Goal: Task Accomplishment & Management: Use online tool/utility

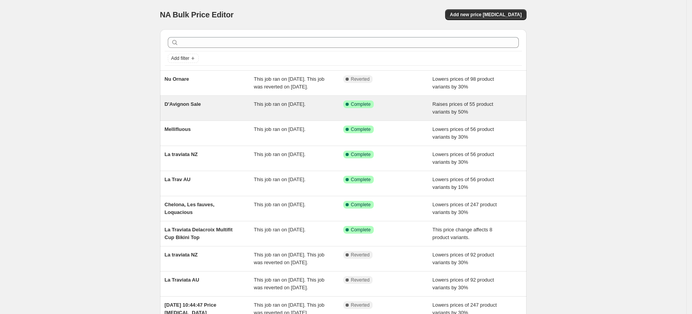
click at [279, 116] on div "This job ran on [DATE]." at bounding box center [299, 107] width 90 height 15
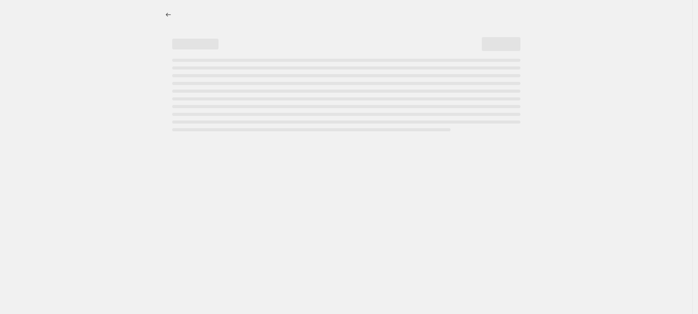
select select "percentage"
select select "vendor"
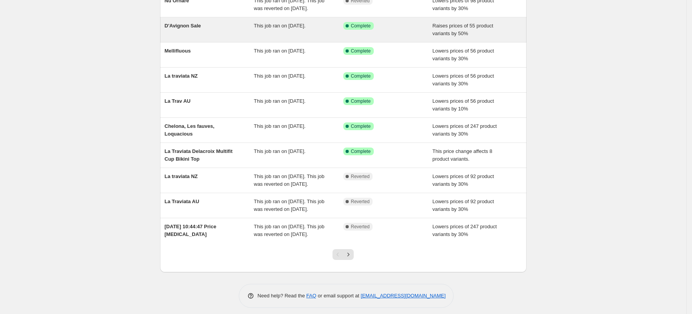
scroll to position [78, 0]
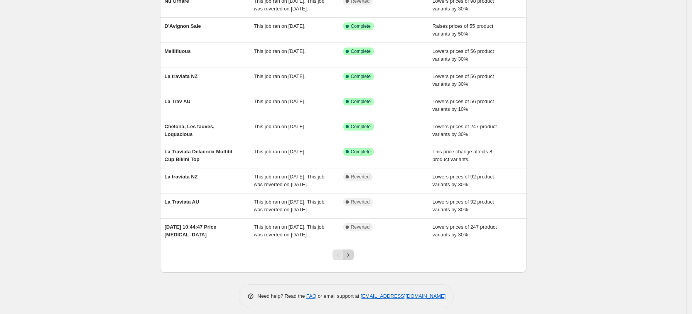
click at [352, 259] on icon "Next" at bounding box center [349, 255] width 8 height 8
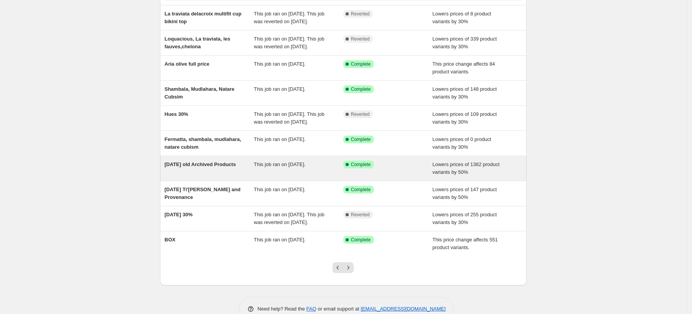
scroll to position [99, 0]
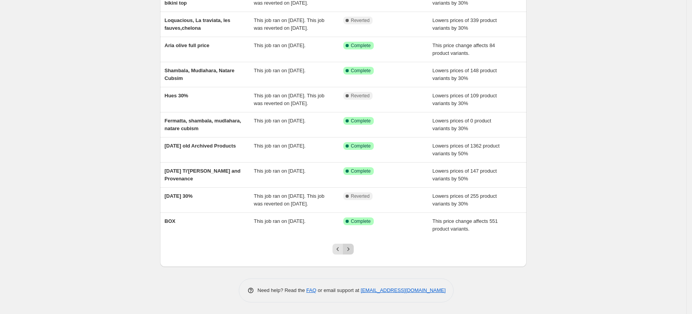
click at [350, 250] on icon "Next" at bounding box center [349, 249] width 8 height 8
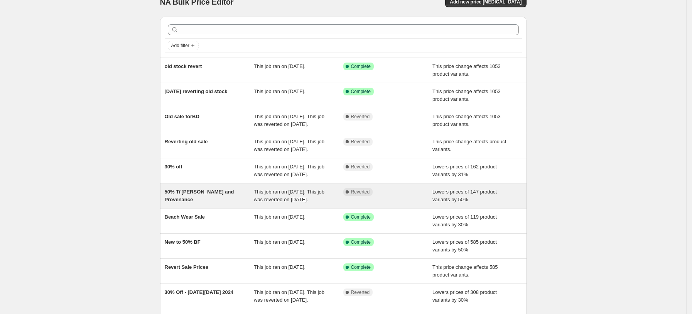
scroll to position [56, 0]
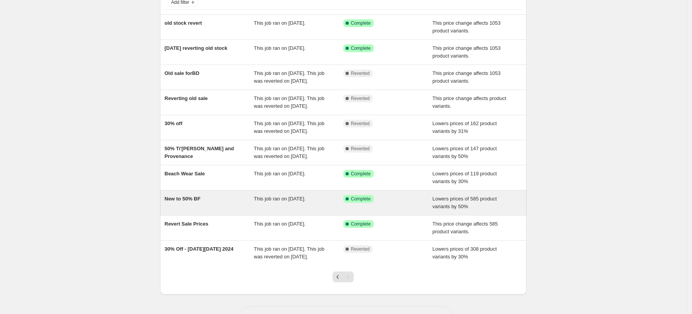
click at [239, 215] on div "New to 50% BF This job ran on [DATE]. Success Complete Complete Lowers prices o…" at bounding box center [343, 202] width 367 height 25
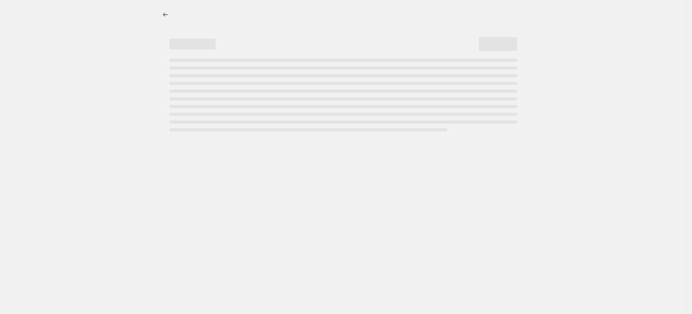
select select "percentage"
select select "vendor"
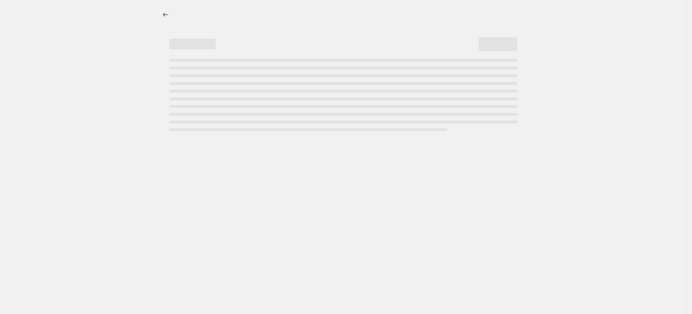
select select "vendor"
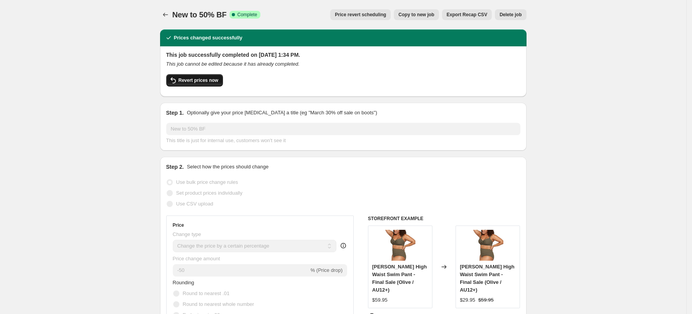
click at [206, 81] on span "Revert prices now" at bounding box center [199, 80] width 40 height 6
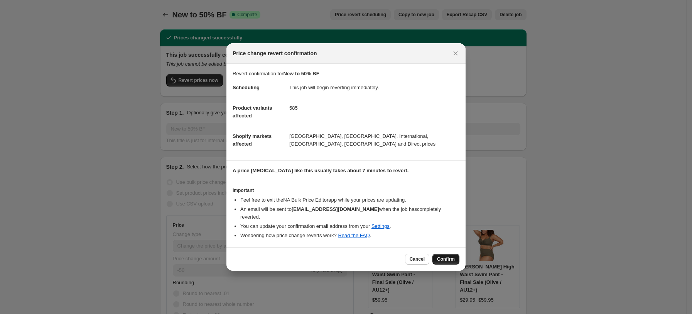
drag, startPoint x: 445, startPoint y: 259, endPoint x: 440, endPoint y: 254, distance: 7.7
click at [440, 256] on span "Confirm" at bounding box center [446, 259] width 18 height 6
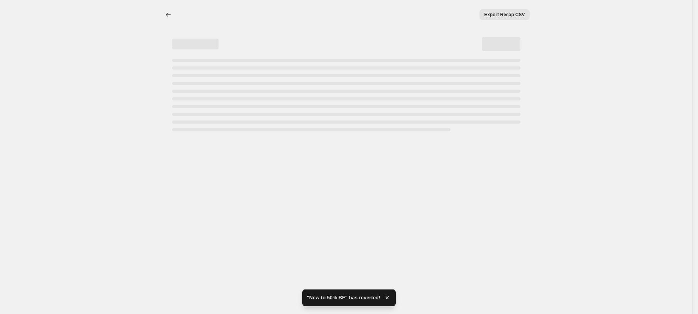
select select "percentage"
select select "vendor"
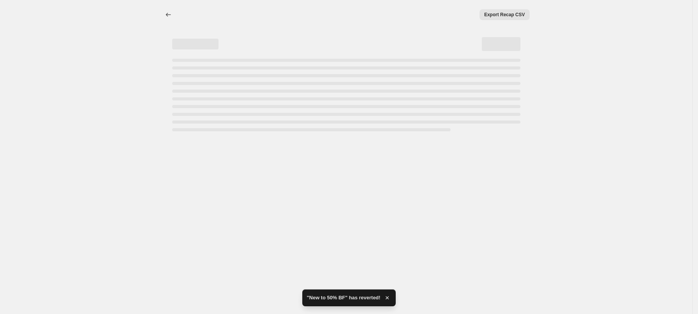
select select "vendor"
